Goal: Task Accomplishment & Management: Manage account settings

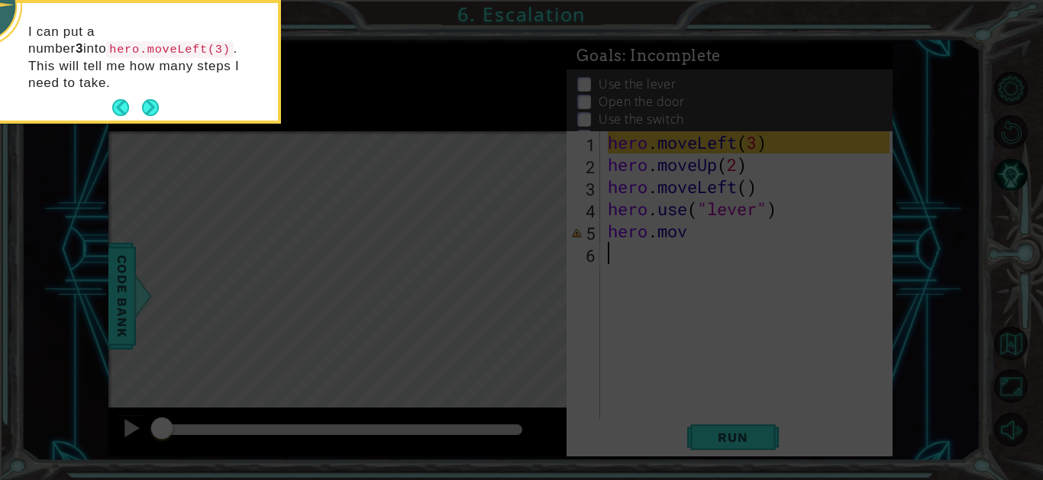
scroll to position [76, 0]
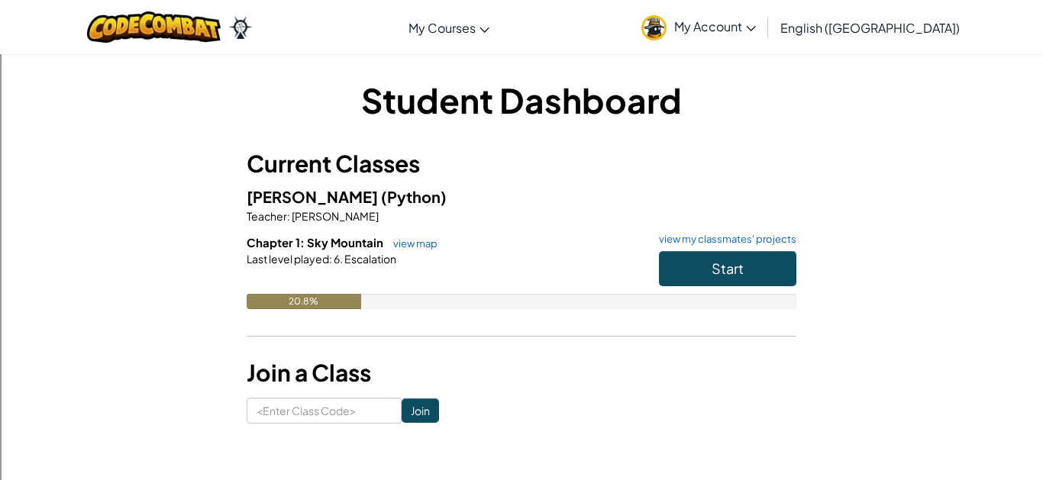
click at [756, 27] on span "My Account" at bounding box center [715, 26] width 82 height 16
